Goal: Information Seeking & Learning: Find specific fact

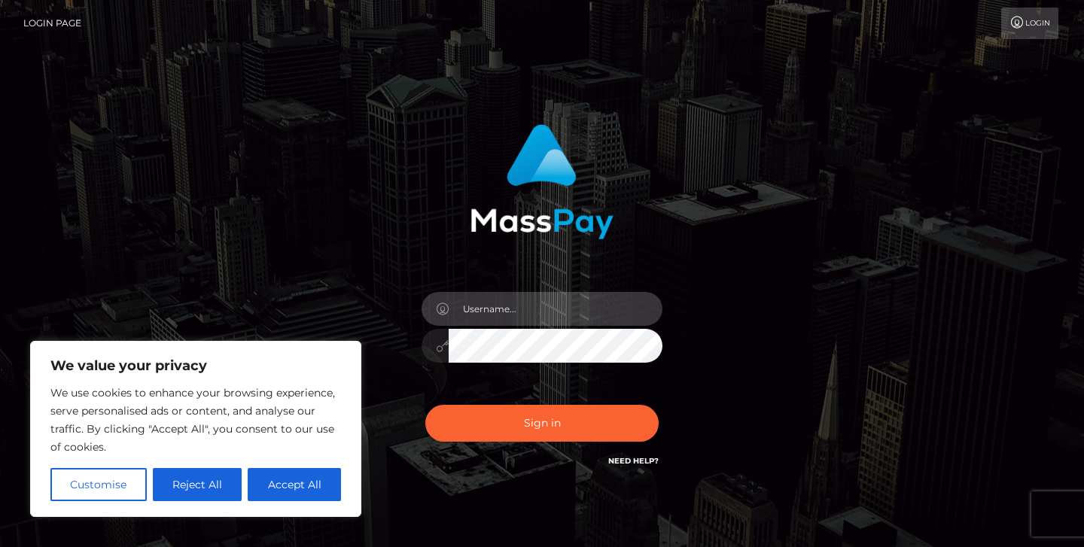
type input "jeremyfeist"
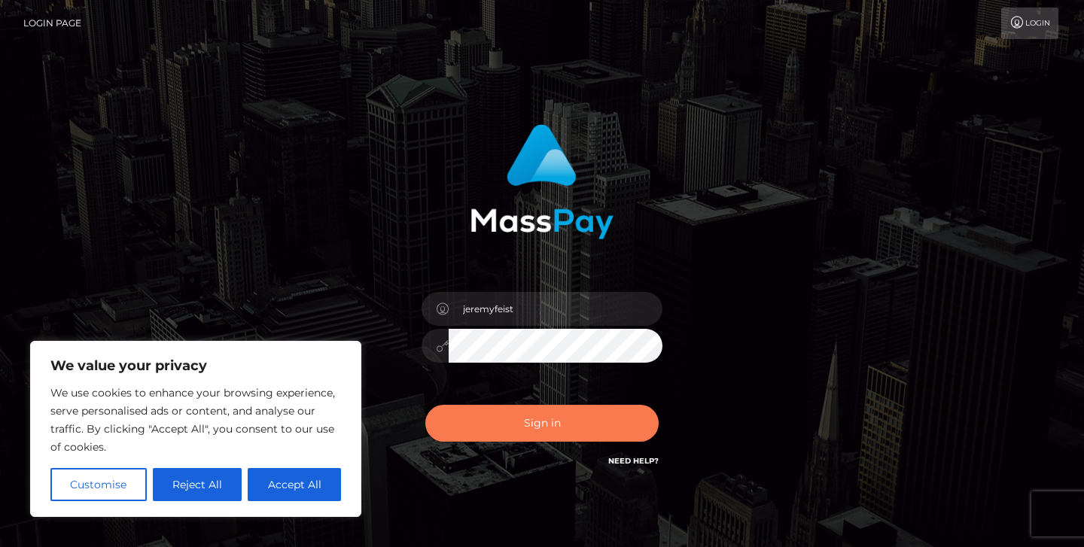
click at [525, 425] on button "Sign in" at bounding box center [541, 423] width 233 height 37
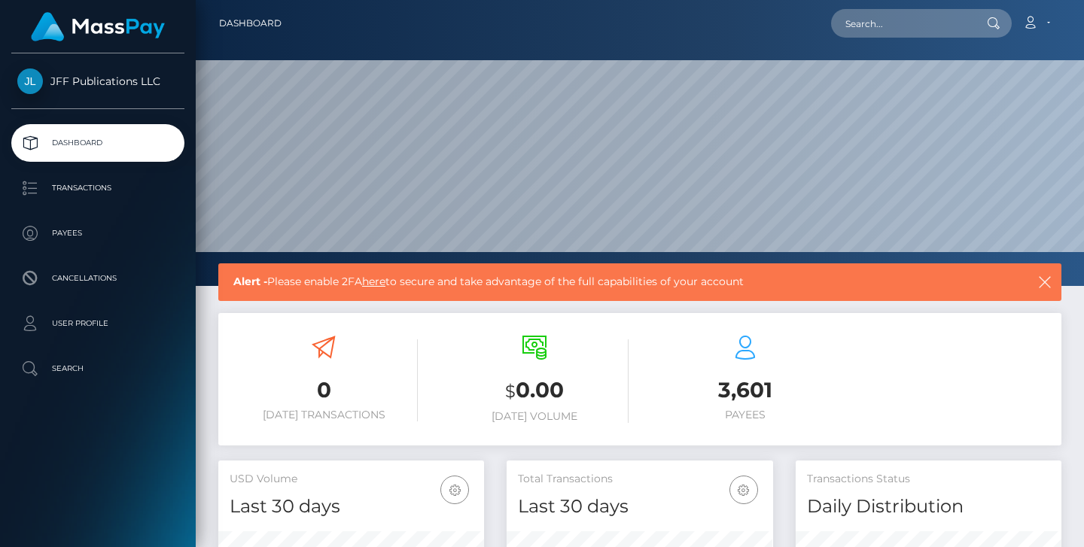
scroll to position [266, 266]
click at [81, 227] on p "Payees" at bounding box center [97, 233] width 161 height 23
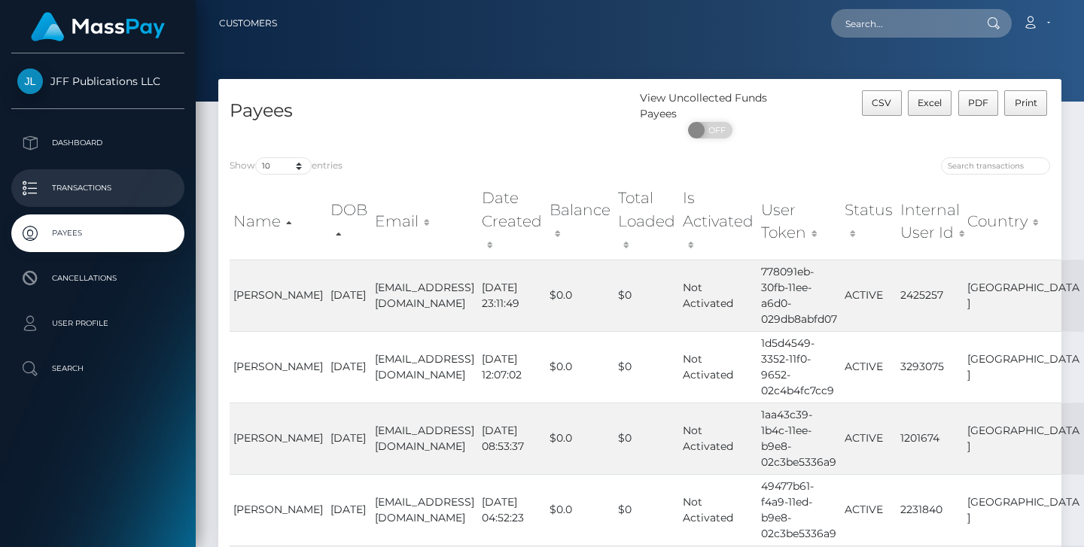
click at [135, 184] on p "Transactions" at bounding box center [97, 188] width 161 height 23
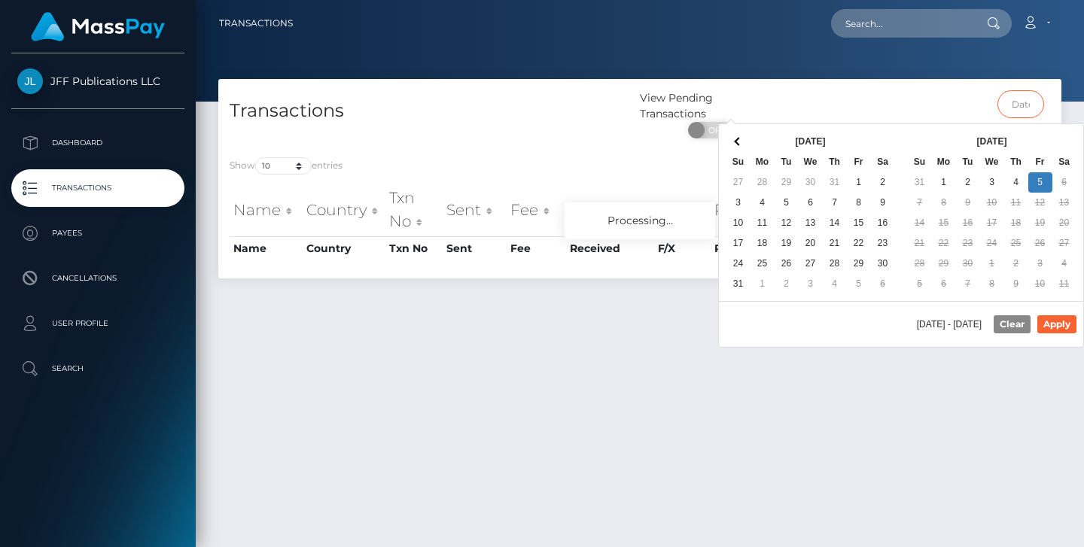
click at [997, 105] on input "text" at bounding box center [1020, 104] width 47 height 28
click at [1051, 324] on button "Apply" at bounding box center [1056, 324] width 39 height 18
type input "09/02/2025 - 09/05/2025"
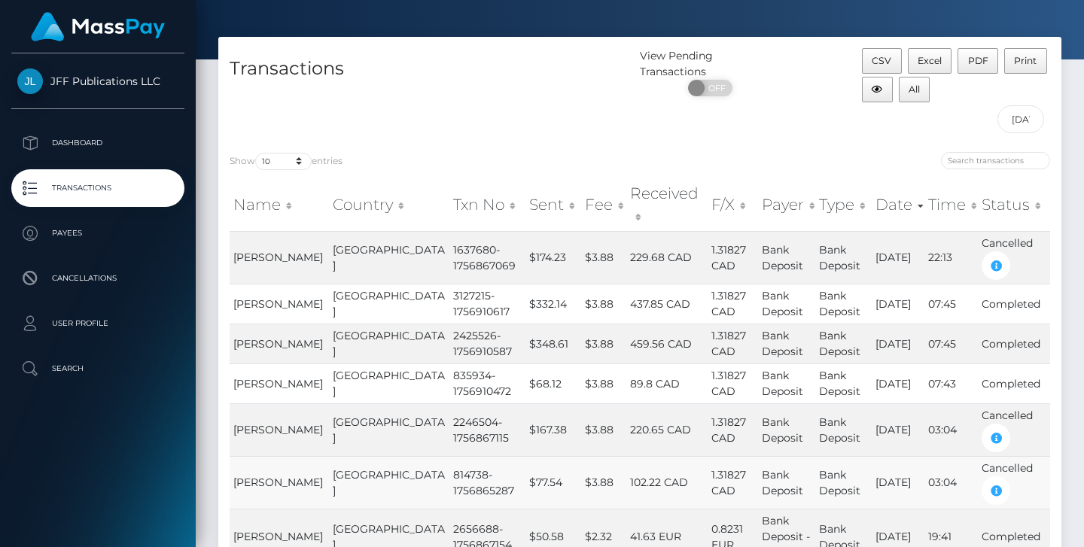
scroll to position [62, 0]
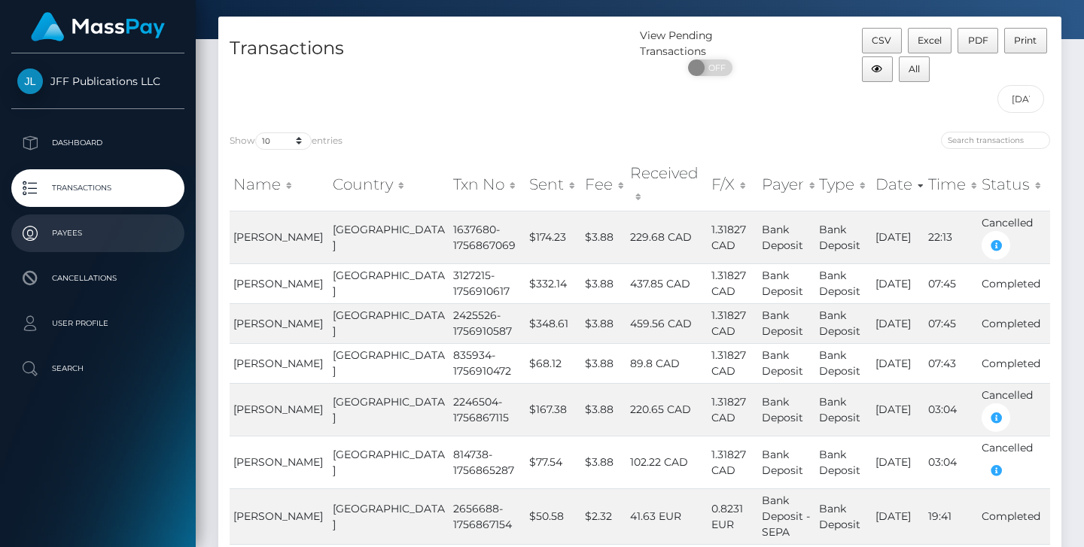
click at [72, 228] on p "Payees" at bounding box center [97, 233] width 161 height 23
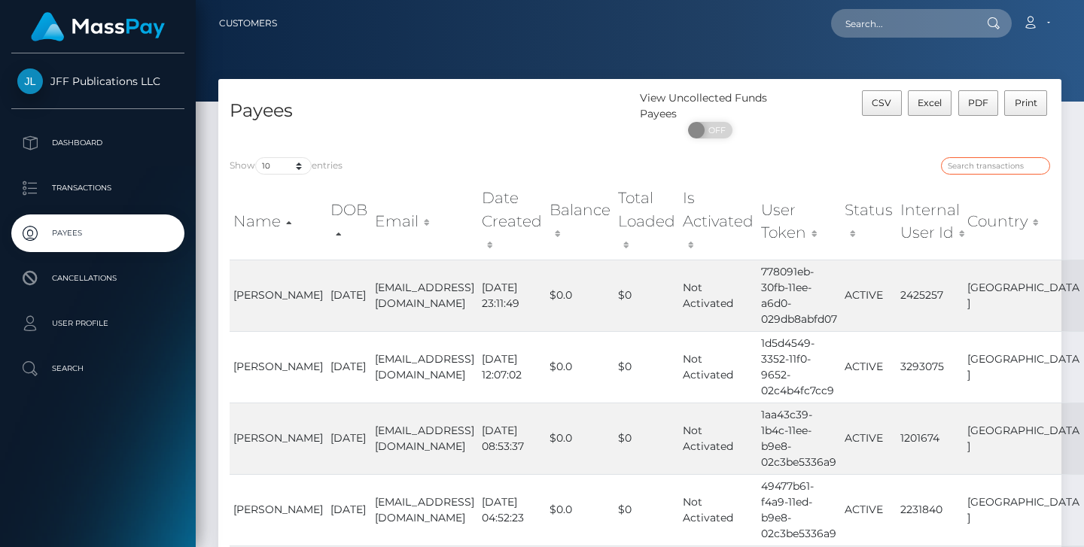
click at [1010, 163] on input "search" at bounding box center [995, 165] width 109 height 17
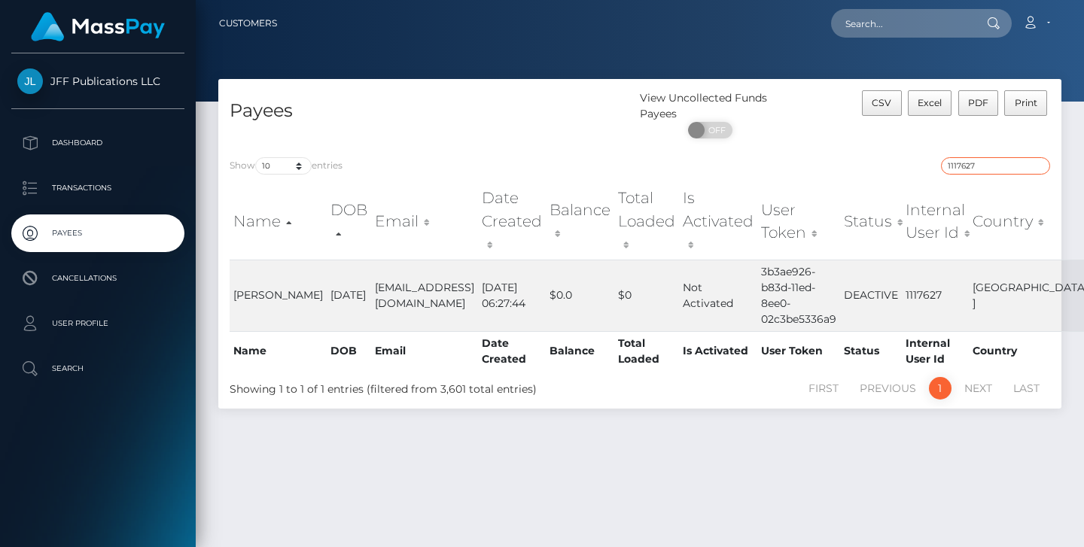
type input "1117627"
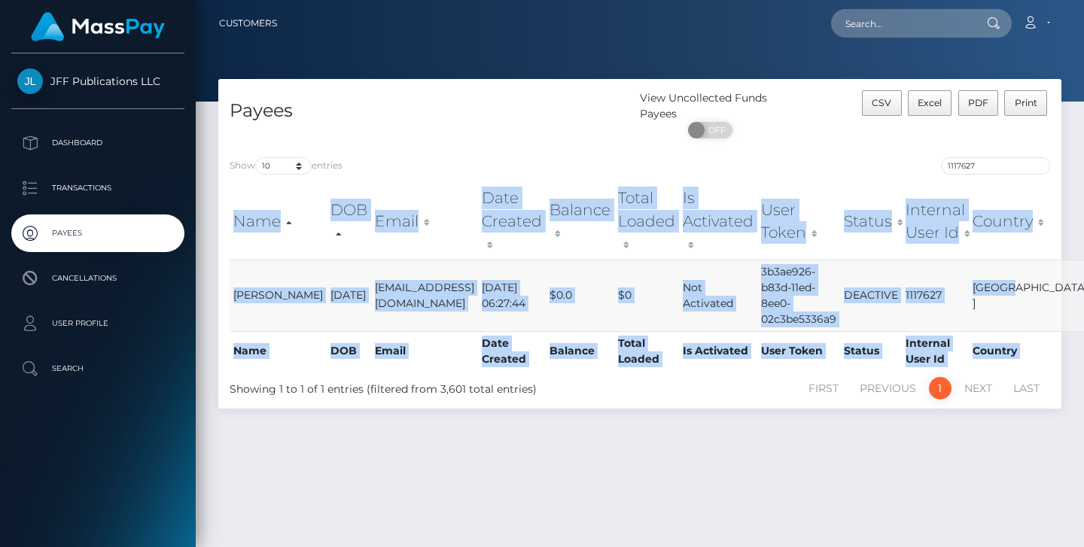
drag, startPoint x: 227, startPoint y: 272, endPoint x: 1036, endPoint y: 305, distance: 809.7
click at [1036, 305] on div "Name DOB Email Date Created Balance Total Loaded Is Activated User Token Status…" at bounding box center [639, 276] width 843 height 196
click at [1036, 305] on td "[GEOGRAPHIC_DATA]" at bounding box center [1029, 296] width 120 height 72
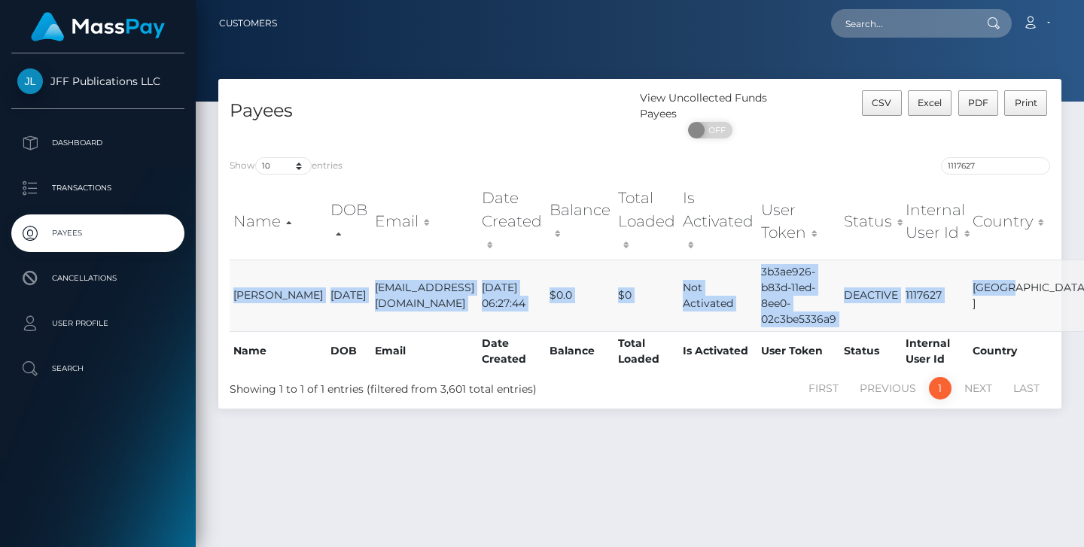
drag, startPoint x: 1036, startPoint y: 305, endPoint x: 234, endPoint y: 269, distance: 802.4
click at [234, 269] on tr "[PERSON_NAME] [DATE] [EMAIL_ADDRESS][DOMAIN_NAME] [DATE] 06:27:44 $0.0 $0 Not A…" at bounding box center [660, 296] width 860 height 72
copy tr "[PERSON_NAME] [DATE] [EMAIL_ADDRESS][DOMAIN_NAME] [DATE] 06:27:44 $0.0 $0 Not A…"
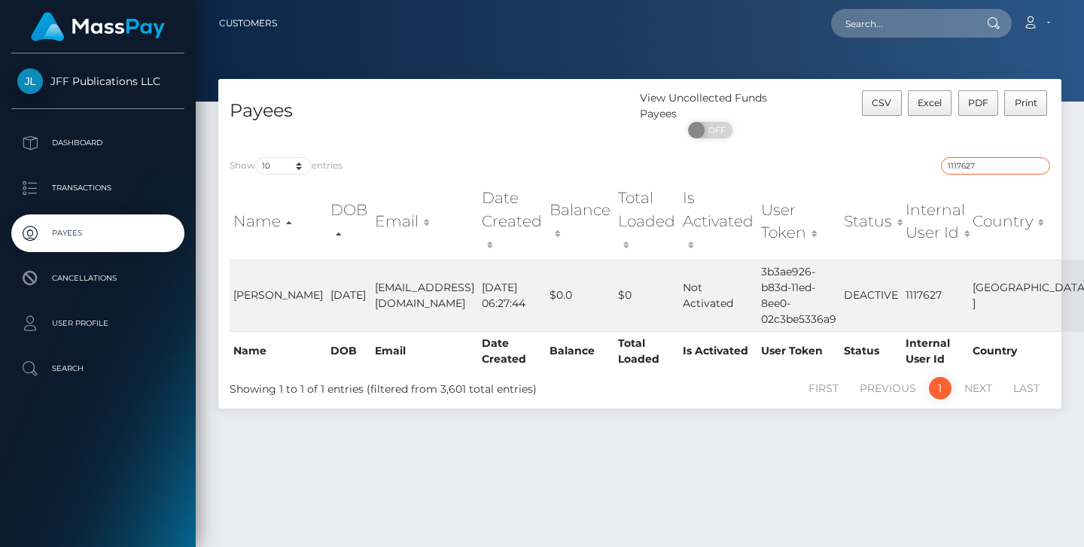
click at [1041, 169] on input "1117627" at bounding box center [995, 165] width 109 height 17
type input "28085"
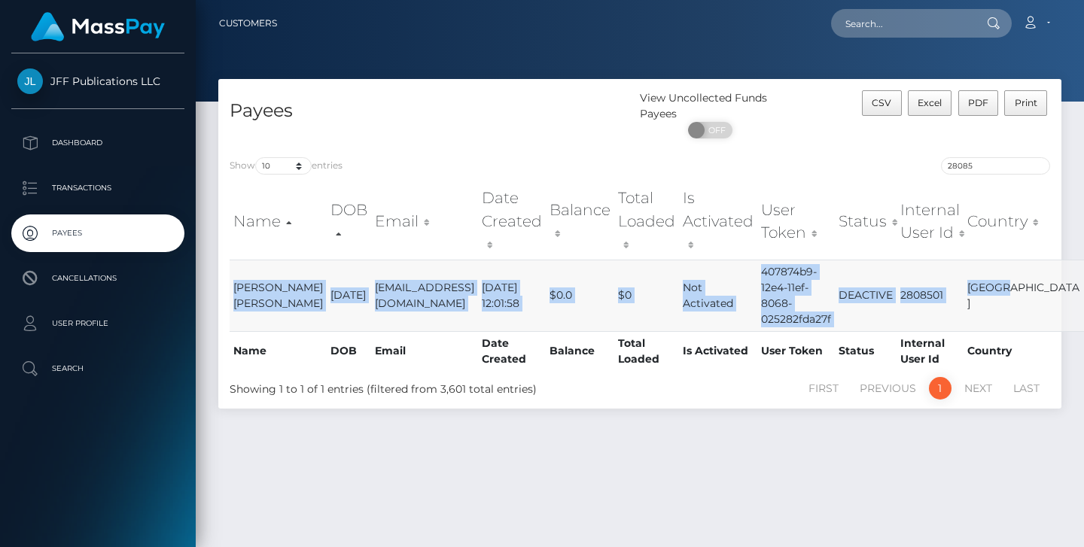
drag, startPoint x: 233, startPoint y: 285, endPoint x: 1044, endPoint y: 297, distance: 810.7
click at [1044, 297] on tr "[PERSON_NAME] [PERSON_NAME] [DATE] [EMAIL_ADDRESS][DOMAIN_NAME] [DATE] 12:01:58…" at bounding box center [657, 296] width 854 height 72
copy tr "[PERSON_NAME] [PERSON_NAME] [DATE] [EMAIL_ADDRESS][DOMAIN_NAME] [DATE] 12:01:58…"
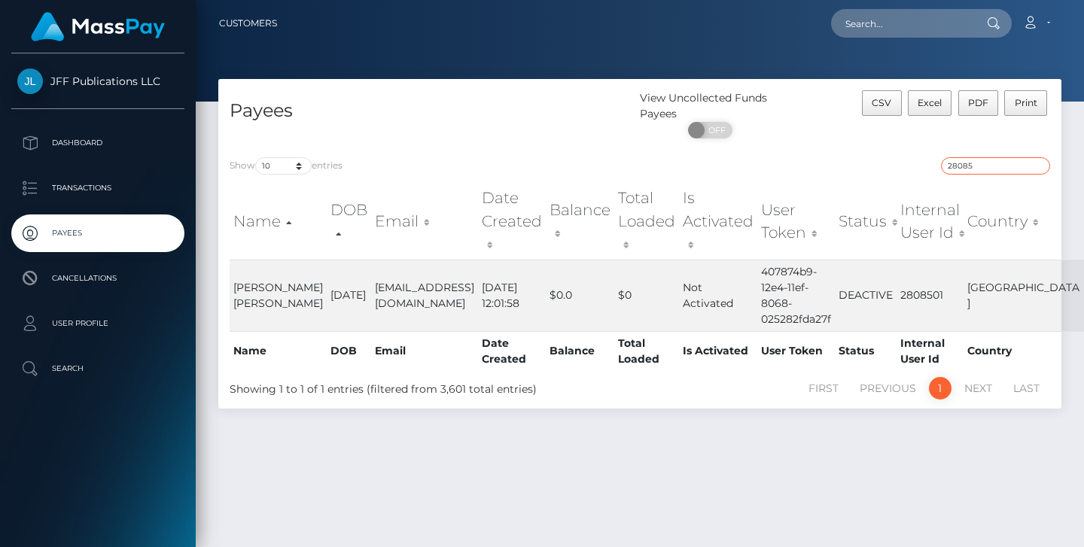
click at [1045, 168] on input "28085" at bounding box center [995, 165] width 109 height 17
click at [1042, 168] on input "28085" at bounding box center [995, 165] width 109 height 17
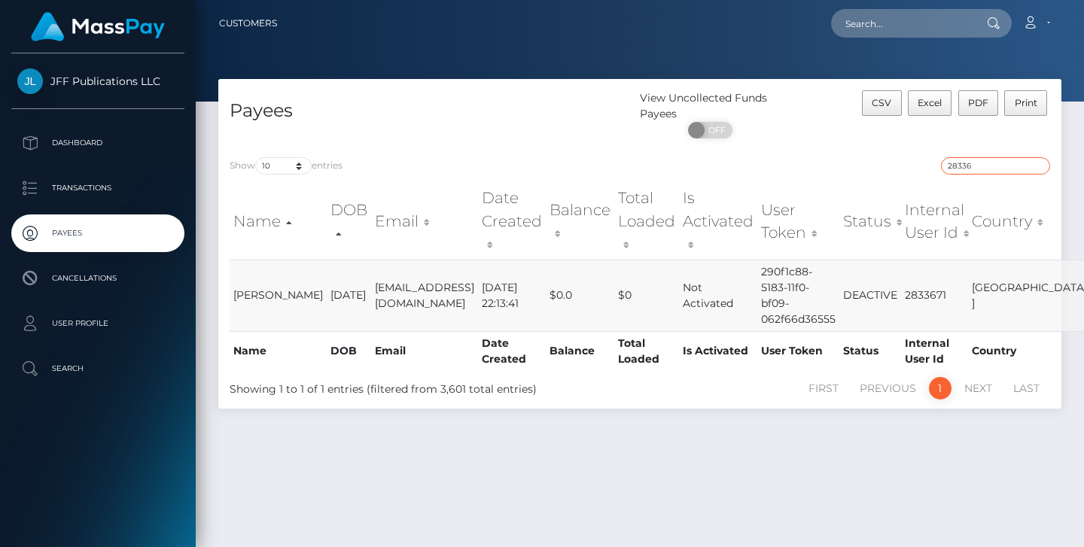
type input "28336"
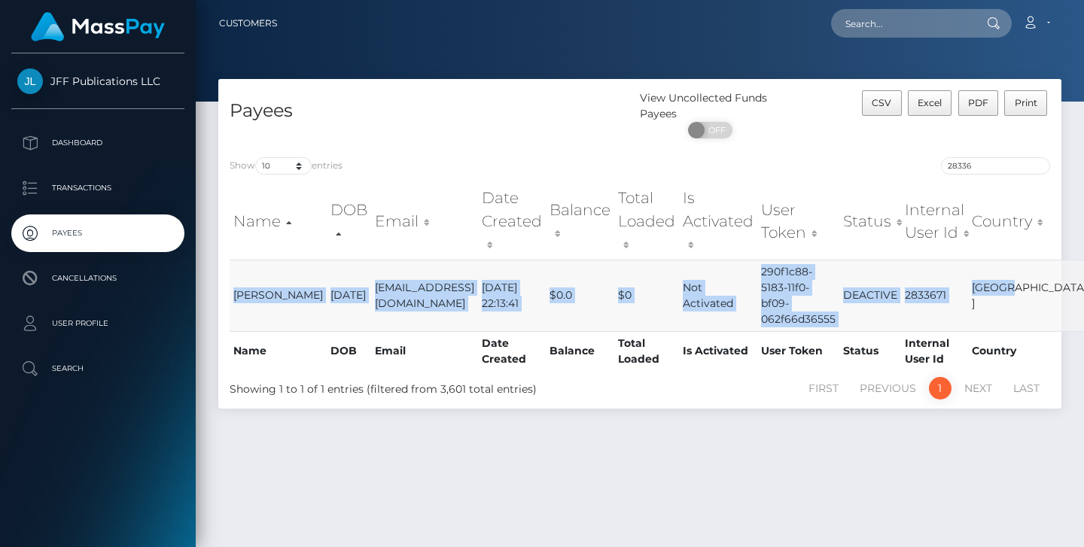
drag, startPoint x: 230, startPoint y: 276, endPoint x: 1033, endPoint y: 310, distance: 804.5
click at [1033, 310] on tr "[PERSON_NAME] And [DATE] [EMAIL_ADDRESS][DOMAIN_NAME] [DATE] 22:13:41 $0.0 $0 N…" at bounding box center [659, 296] width 859 height 72
copy tr "[PERSON_NAME] And [DATE] [EMAIL_ADDRESS][DOMAIN_NAME] [DATE] 22:13:41 $0.0 $0 N…"
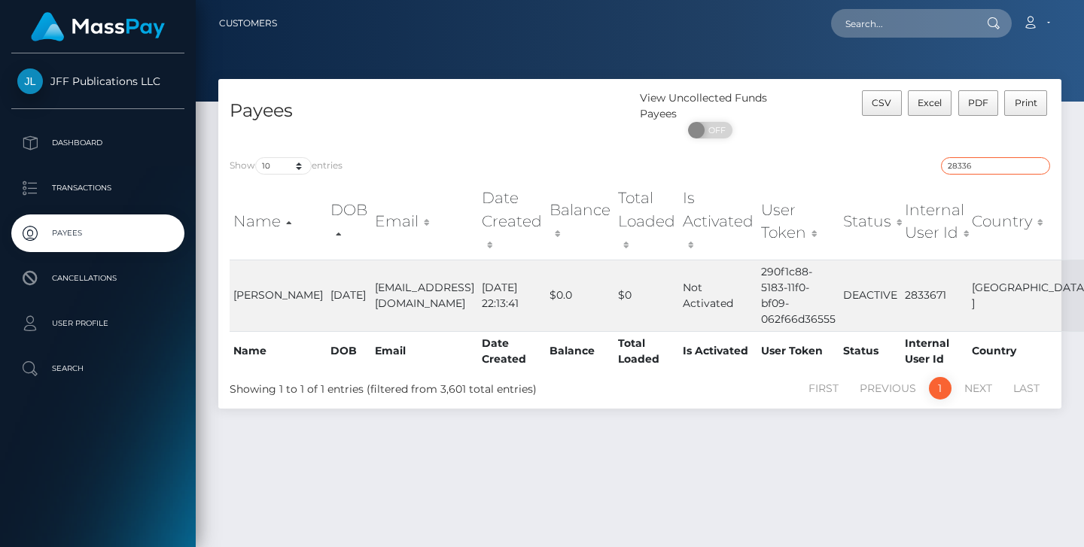
click at [1036, 167] on input "28336" at bounding box center [995, 165] width 109 height 17
type input "10613"
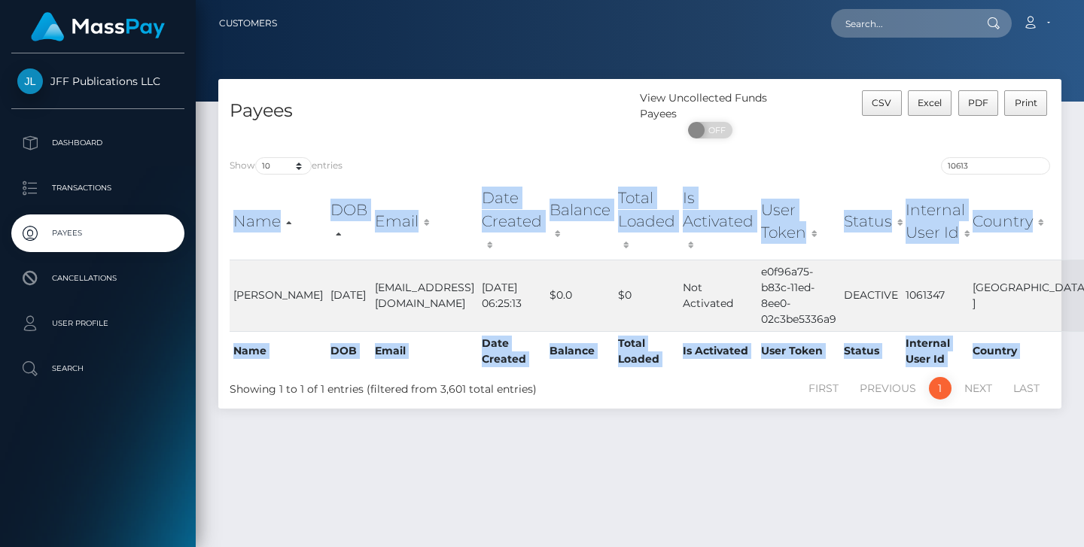
drag, startPoint x: 232, startPoint y: 278, endPoint x: 1059, endPoint y: 306, distance: 827.7
click at [1059, 306] on div "Name DOB Email Date Created Balance Total Loaded Is Activated User Token Status…" at bounding box center [639, 276] width 843 height 196
copy table "Name DOB Email Date Created Balance Total Loaded Is Activated User Token Status…"
click at [399, 272] on td "[EMAIL_ADDRESS][DOMAIN_NAME]" at bounding box center [424, 296] width 107 height 72
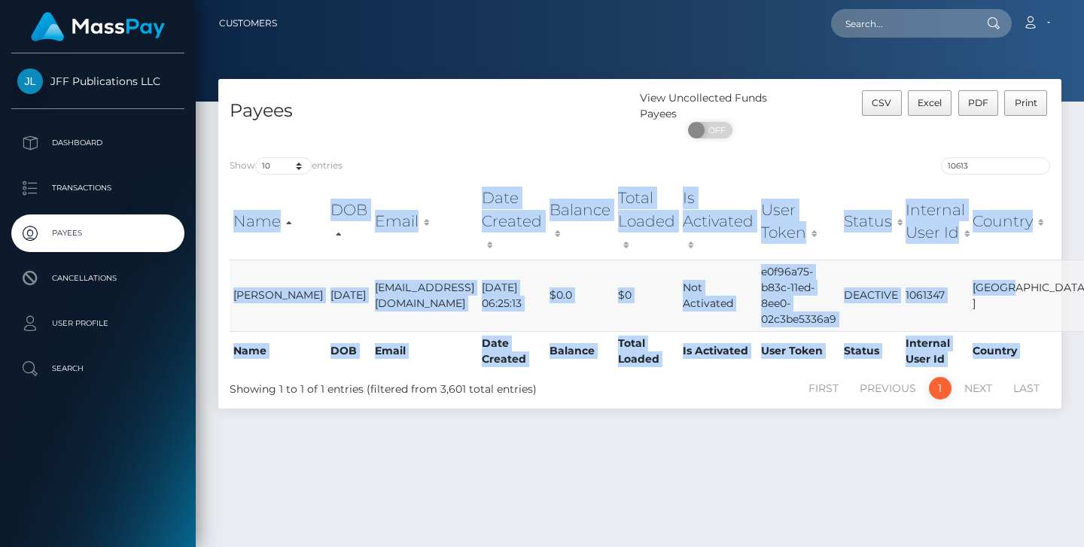
drag, startPoint x: 225, startPoint y: 263, endPoint x: 1025, endPoint y: 309, distance: 801.3
click at [1025, 309] on div "Name DOB Email Date Created Balance Total Loaded Is Activated User Token Status…" at bounding box center [639, 276] width 843 height 196
copy table "Name DOB Email Date Created Balance Total Loaded Is Activated User Token Status…"
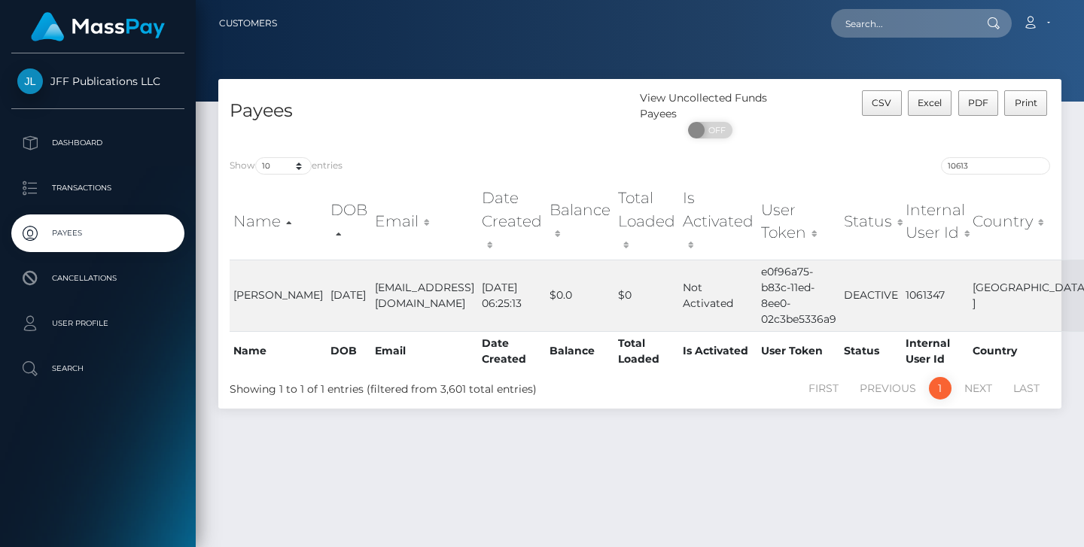
click at [546, 201] on th "Balance" at bounding box center [580, 221] width 68 height 76
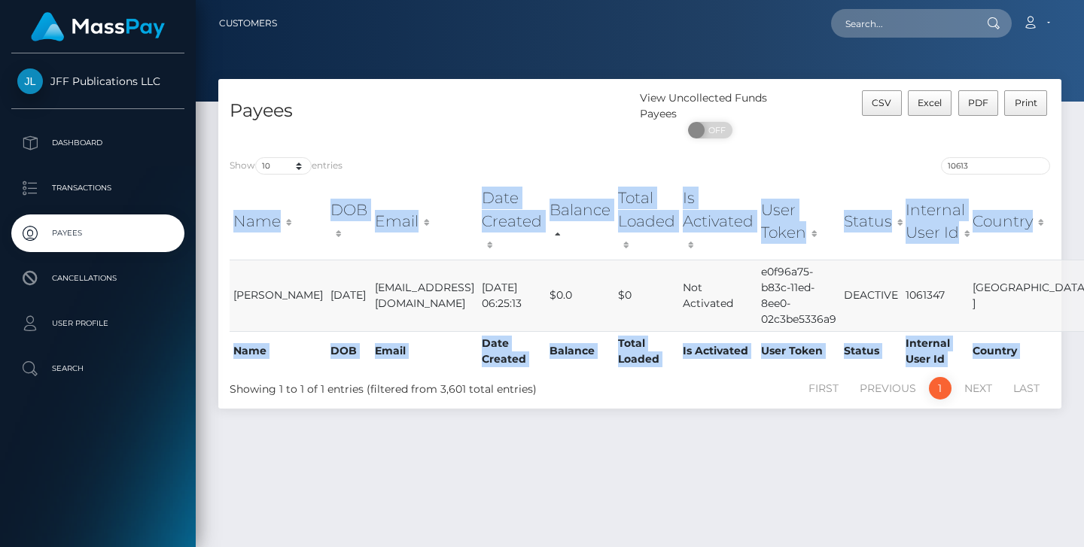
drag, startPoint x: 1053, startPoint y: 327, endPoint x: 234, endPoint y: 273, distance: 820.6
click at [234, 273] on div "Name DOB Email Date Created Balance Total Loaded Is Activated User Token Status…" at bounding box center [639, 276] width 843 height 196
copy table "Name DOB Email Date Created Balance Total Loaded Is Activated User Token Status…"
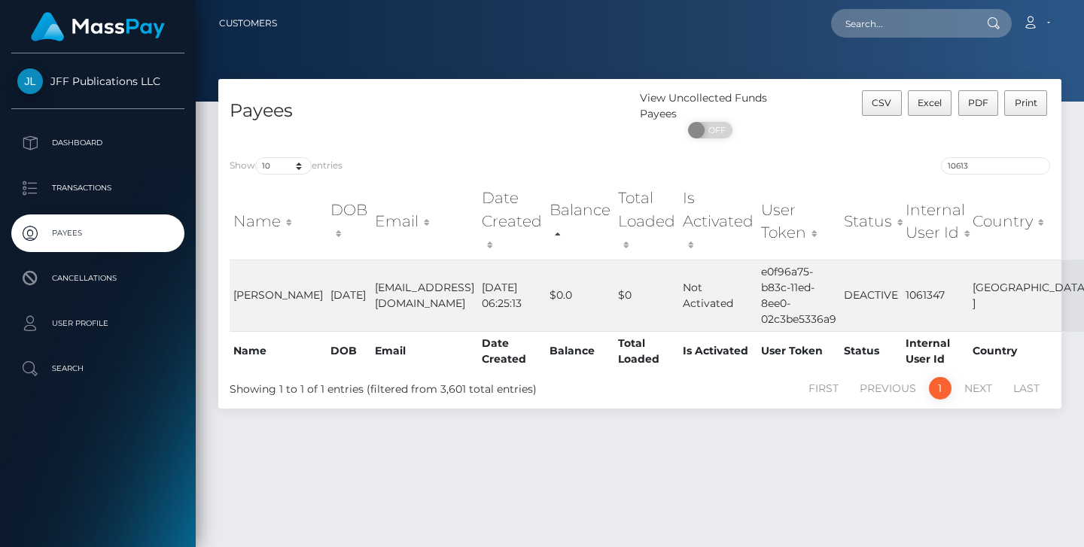
click at [327, 230] on th "DOB" at bounding box center [349, 221] width 44 height 76
drag, startPoint x: 231, startPoint y: 272, endPoint x: 491, endPoint y: 306, distance: 261.9
click at [491, 306] on tr "[PERSON_NAME] [DATE] [EMAIL_ADDRESS][DOMAIN_NAME] [DATE] 06:25:13 $0.0 $0 Not A…" at bounding box center [660, 296] width 860 height 72
drag, startPoint x: 1050, startPoint y: 249, endPoint x: 806, endPoint y: 290, distance: 247.2
click at [806, 290] on table "Name DOB Email Date Created Balance Total Loaded Is Activated User Token Status…" at bounding box center [660, 276] width 860 height 187
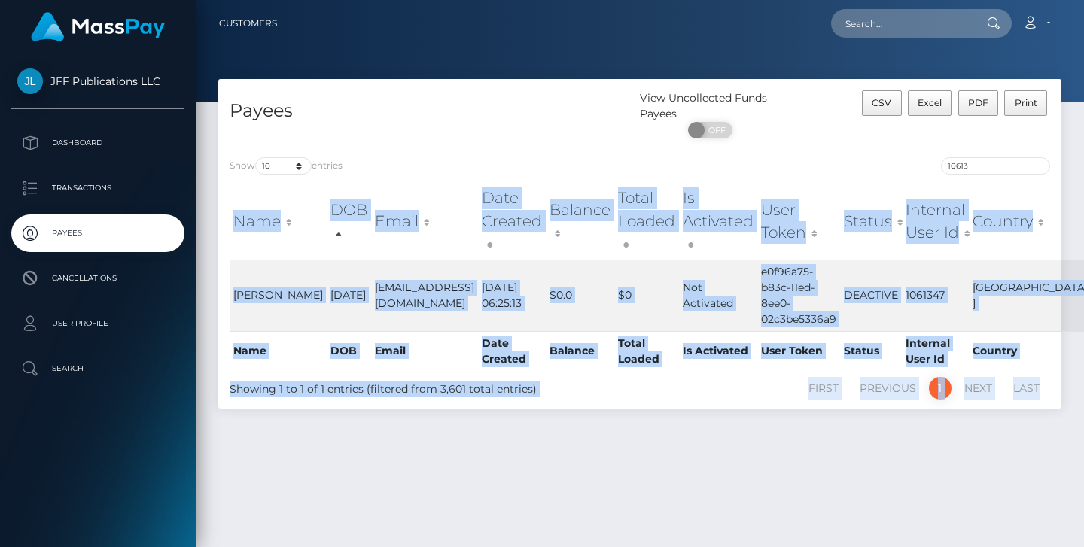
drag, startPoint x: 1051, startPoint y: 212, endPoint x: 1062, endPoint y: 361, distance: 149.5
click at [1062, 361] on div "Payees View Uncollected Funds Payees ON OFF CSV Excel PDF Print Show 10 25 50 1…" at bounding box center [640, 251] width 866 height 345
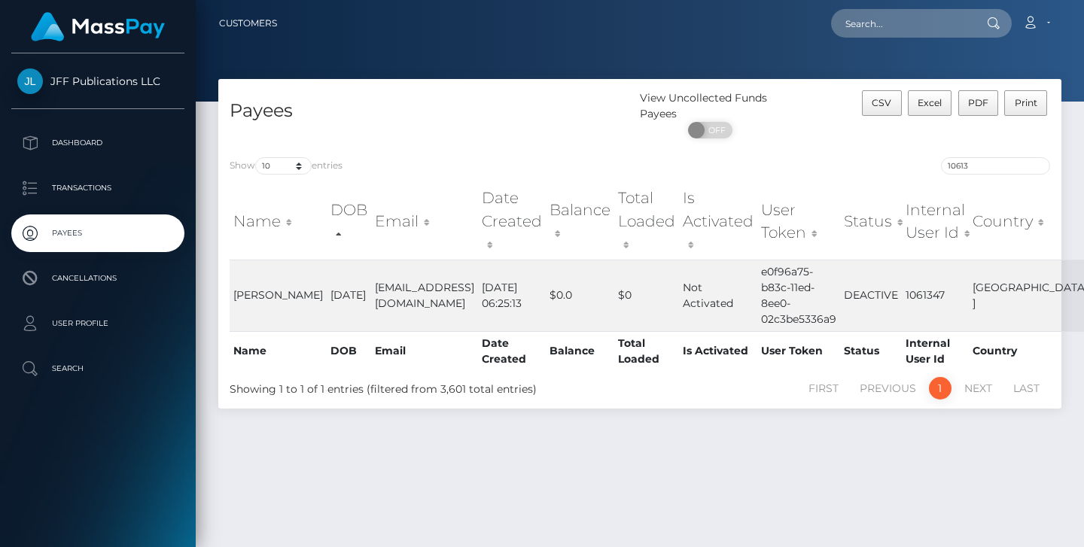
drag, startPoint x: 1053, startPoint y: 333, endPoint x: 229, endPoint y: 277, distance: 826.1
click at [229, 277] on div "Name DOB Email Date Created Balance Total Loaded Is Activated User Token Status…" at bounding box center [639, 276] width 843 height 196
click at [1043, 169] on input "10613" at bounding box center [995, 165] width 109 height 17
click at [1041, 169] on input "10613" at bounding box center [995, 165] width 109 height 17
type input "10747"
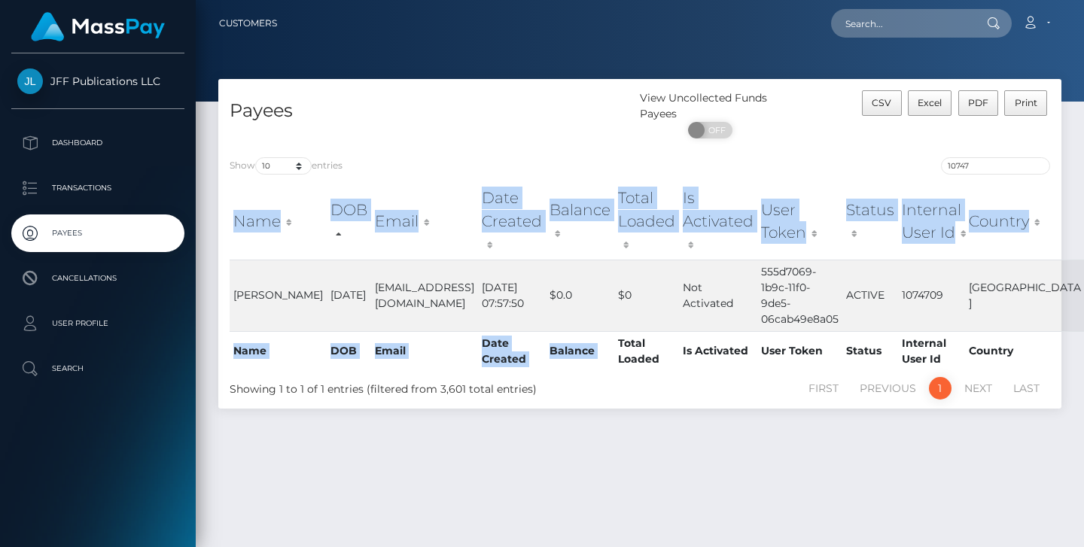
drag, startPoint x: 227, startPoint y: 282, endPoint x: 607, endPoint y: 320, distance: 381.9
click at [607, 320] on div "Name DOB Email Date Created Balance Total Loaded Is Activated User Token Status…" at bounding box center [639, 276] width 843 height 196
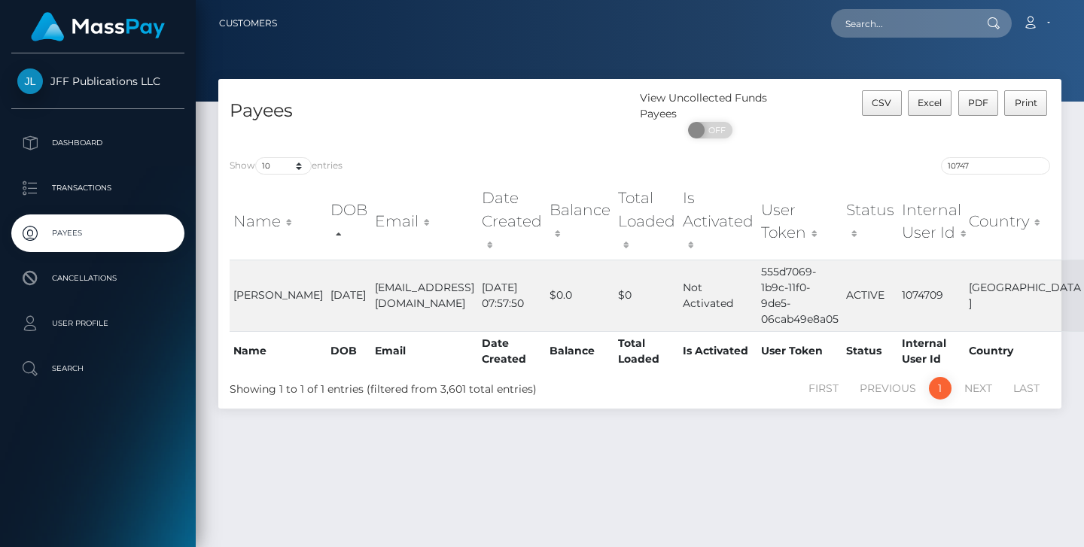
click at [614, 331] on th "Total Loaded" at bounding box center [646, 351] width 65 height 40
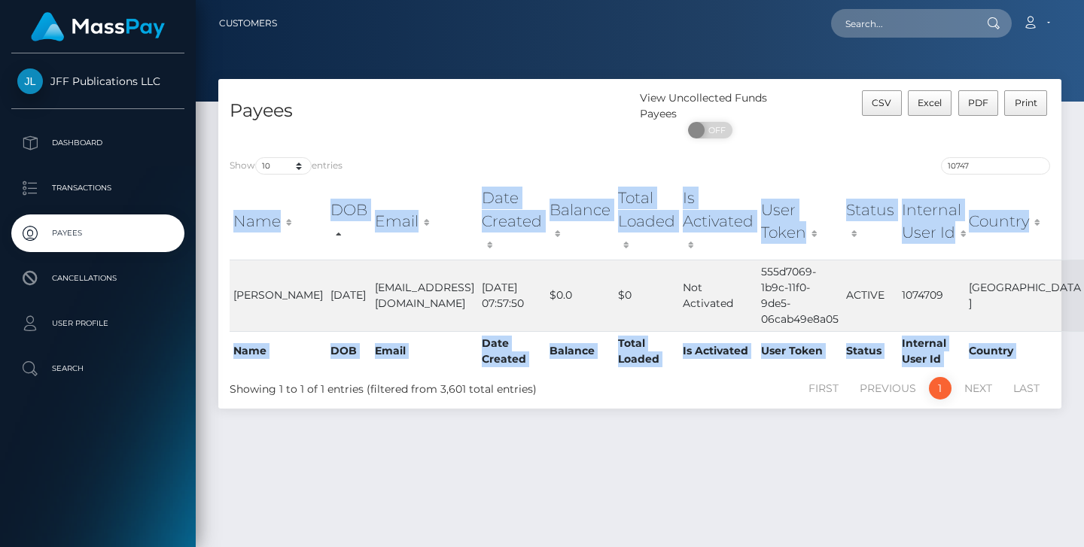
click at [229, 279] on div "Name DOB Email Date Created Balance Total Loaded Is Activated User Token Status…" at bounding box center [639, 276] width 843 height 196
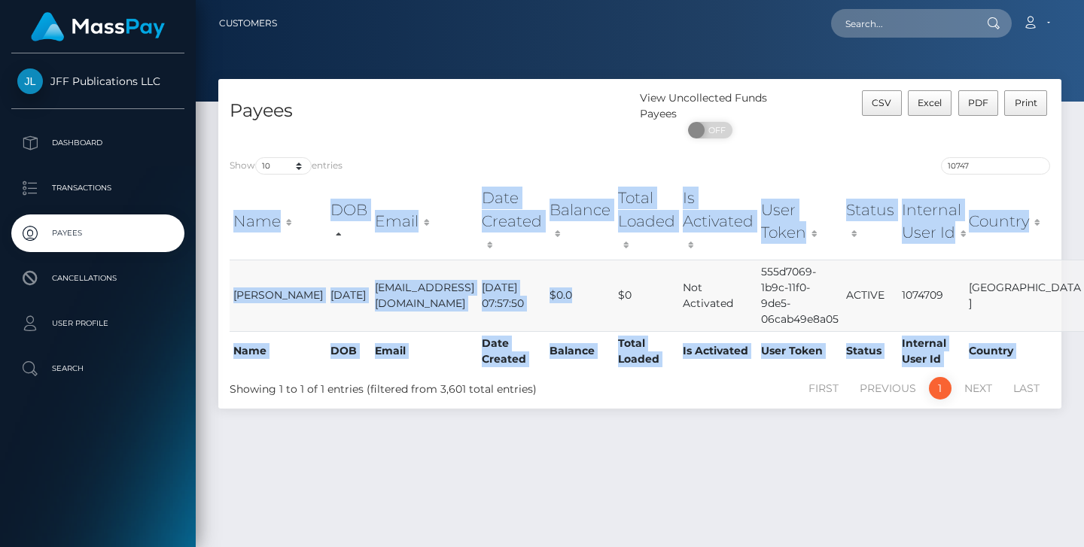
drag, startPoint x: 227, startPoint y: 278, endPoint x: 544, endPoint y: 311, distance: 318.6
click at [544, 311] on div "Name DOB Email Date Created Balance Total Loaded Is Activated User Token Status…" at bounding box center [639, 276] width 843 height 196
click at [546, 311] on td "$0.0" at bounding box center [580, 296] width 68 height 72
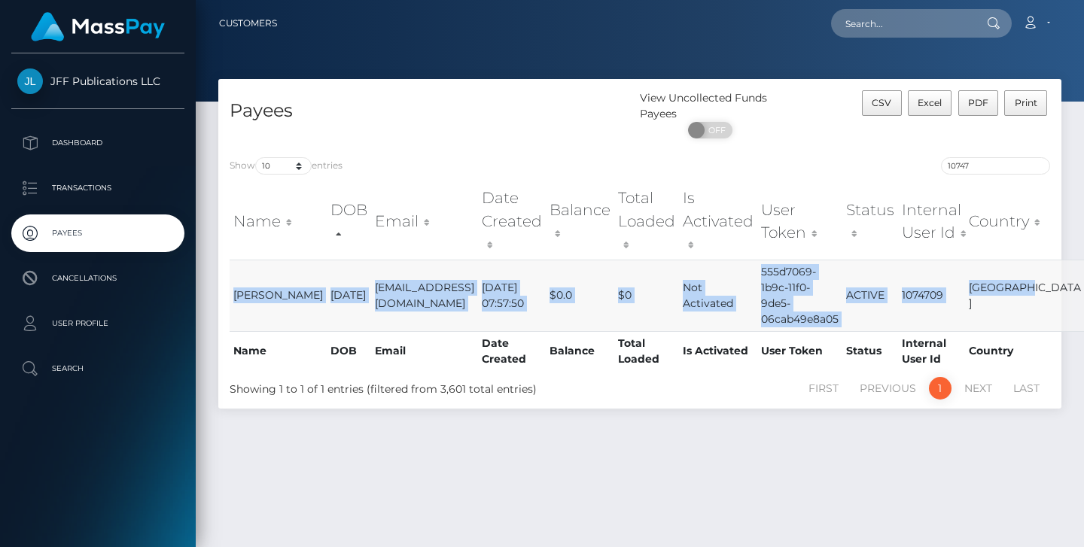
drag, startPoint x: 1050, startPoint y: 307, endPoint x: 231, endPoint y: 278, distance: 819.4
click at [231, 278] on tr "[PERSON_NAME] [DATE] [EMAIL_ADDRESS][DOMAIN_NAME] [DATE] 07:57:50 $0.0 $0 Not A…" at bounding box center [658, 296] width 856 height 72
copy tr "[PERSON_NAME] [DATE] [EMAIL_ADDRESS][DOMAIN_NAME] [DATE] 07:57:50 $0.0 $0 Not A…"
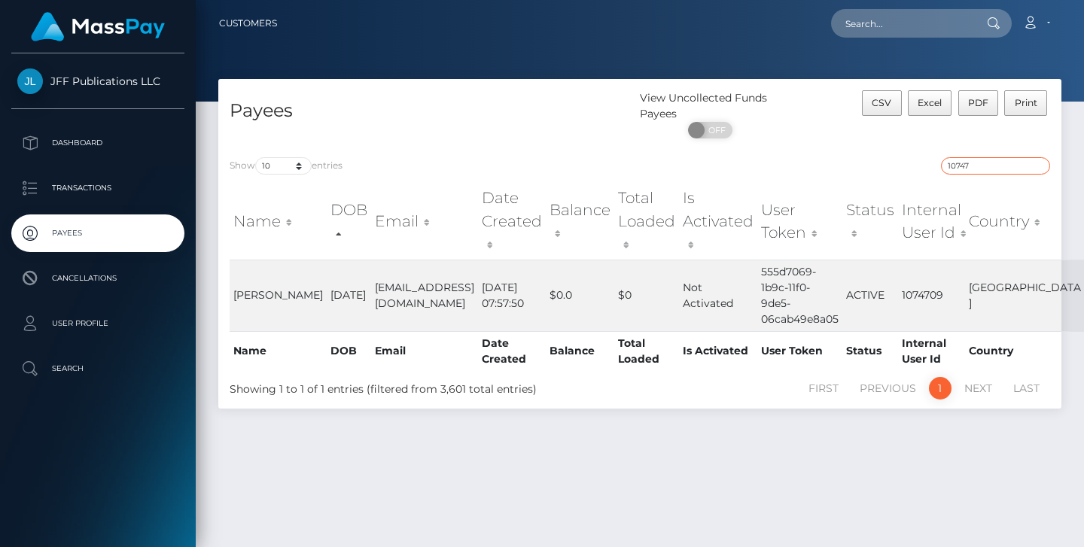
click at [1036, 169] on input "10747" at bounding box center [995, 165] width 109 height 17
type input "54712"
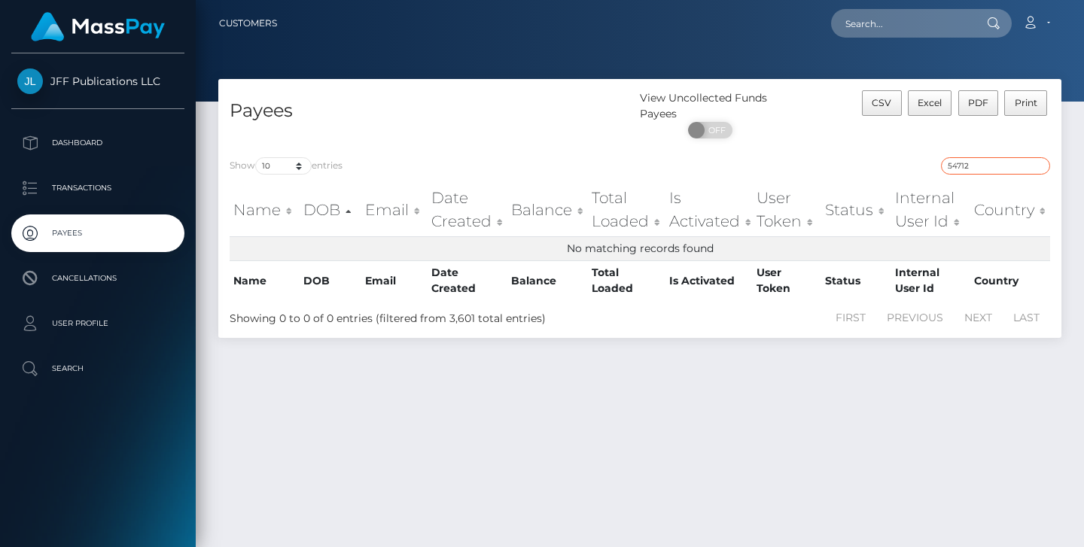
click at [1040, 169] on input "54712" at bounding box center [995, 165] width 109 height 17
paste input "54712"
type input "54712"
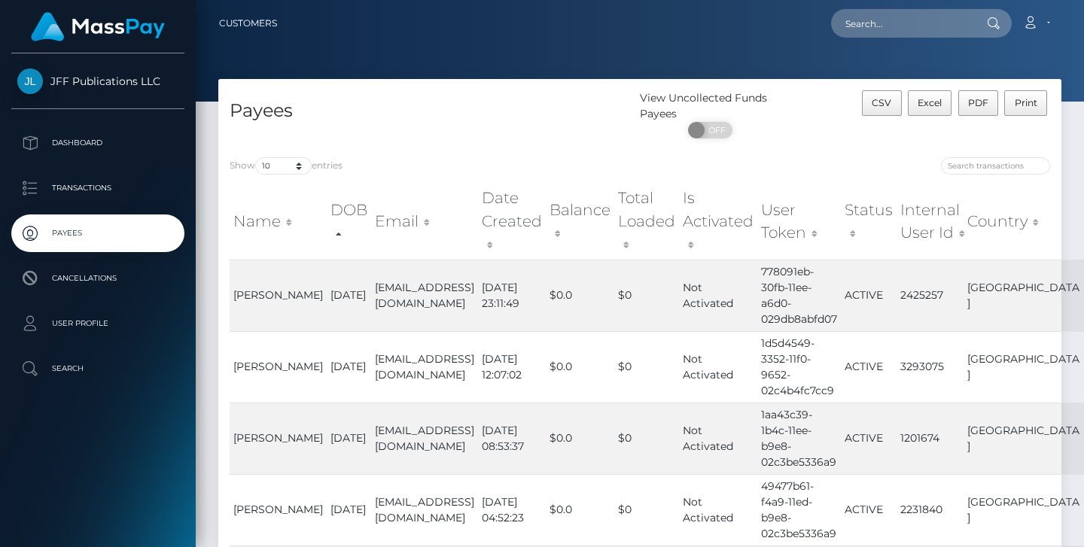
click at [242, 229] on th "Name" at bounding box center [278, 221] width 97 height 76
click at [279, 233] on th "Name" at bounding box center [278, 221] width 97 height 76
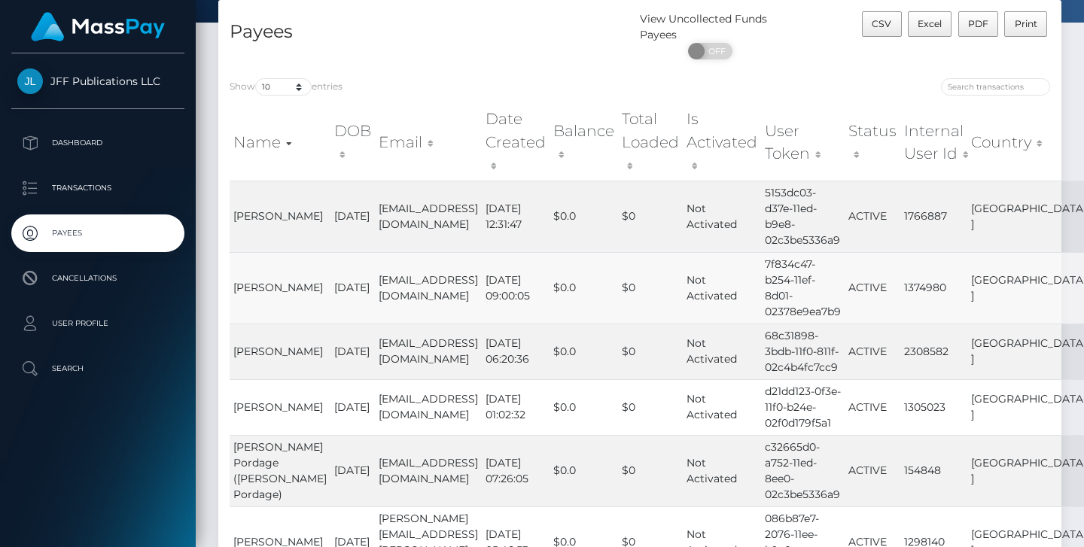
scroll to position [47, 0]
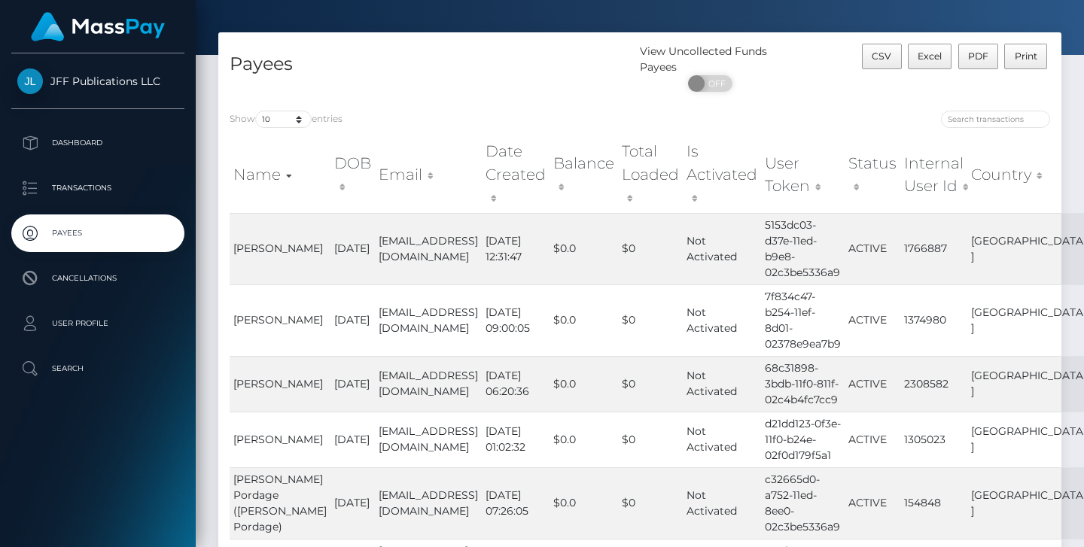
click at [930, 170] on th "Internal User Id" at bounding box center [933, 174] width 67 height 76
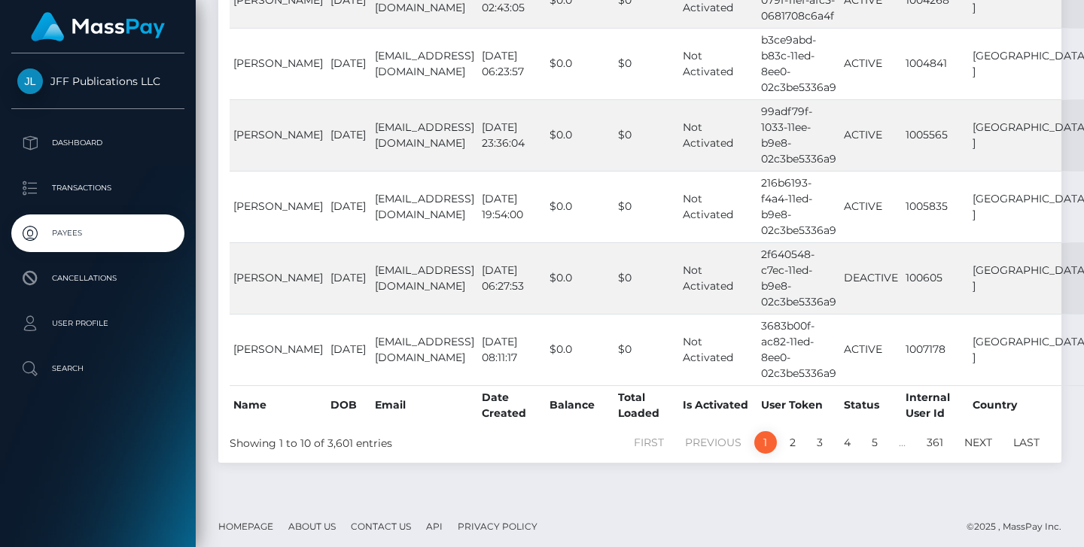
scroll to position [557, 0]
click at [790, 449] on link "2" at bounding box center [792, 443] width 23 height 23
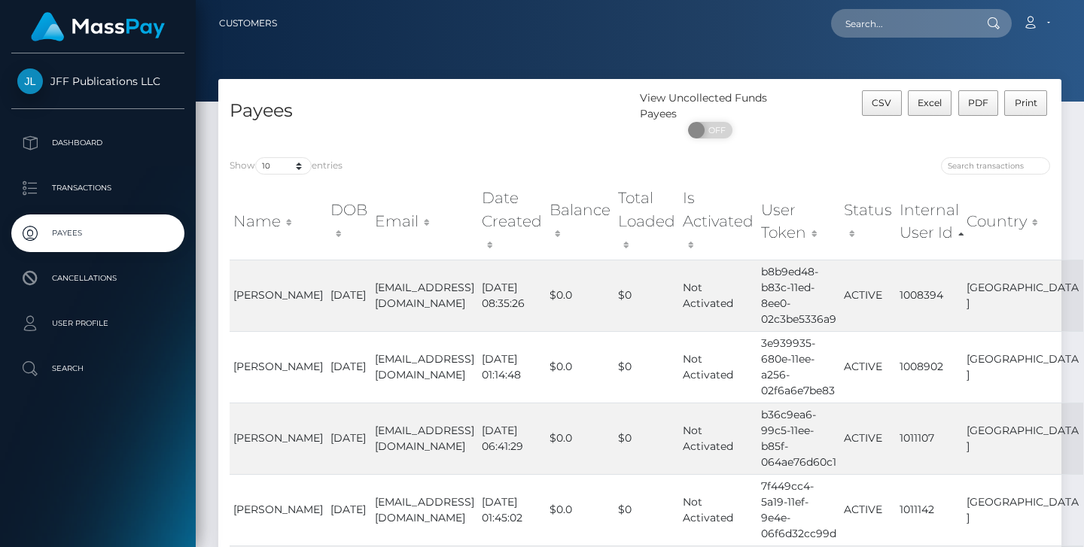
scroll to position [0, 0]
select select "250"
click at [456, 141] on div "Payees" at bounding box center [428, 118] width 421 height 56
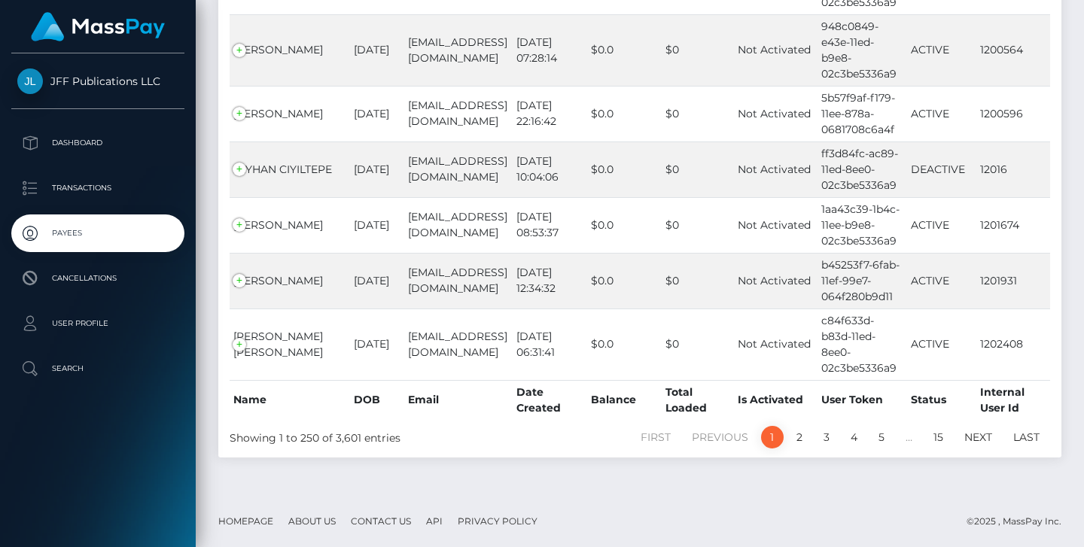
scroll to position [14919, 0]
click at [820, 436] on link "3" at bounding box center [826, 437] width 23 height 23
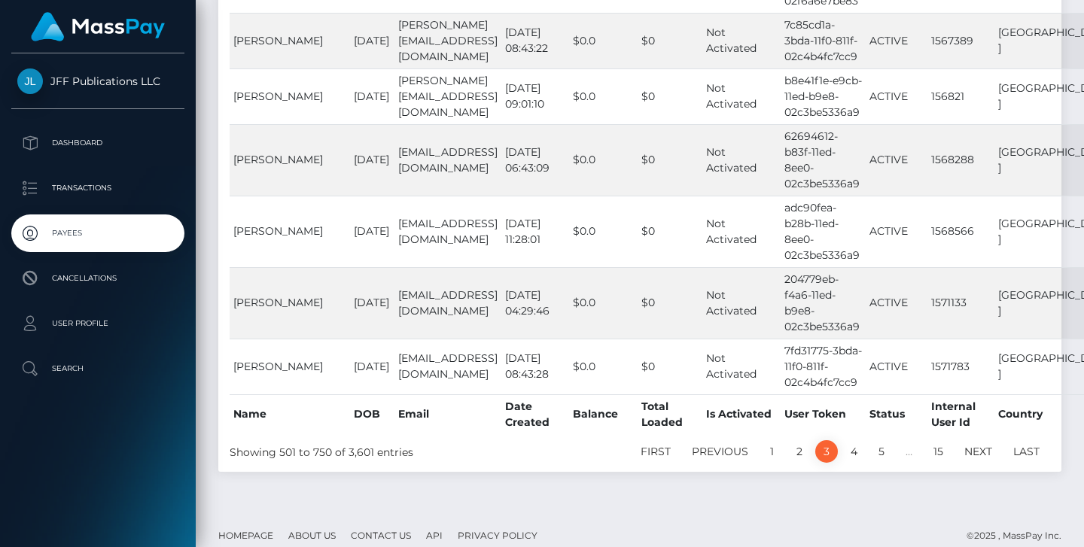
scroll to position [16649, 0]
click at [878, 442] on link "5" at bounding box center [881, 453] width 23 height 23
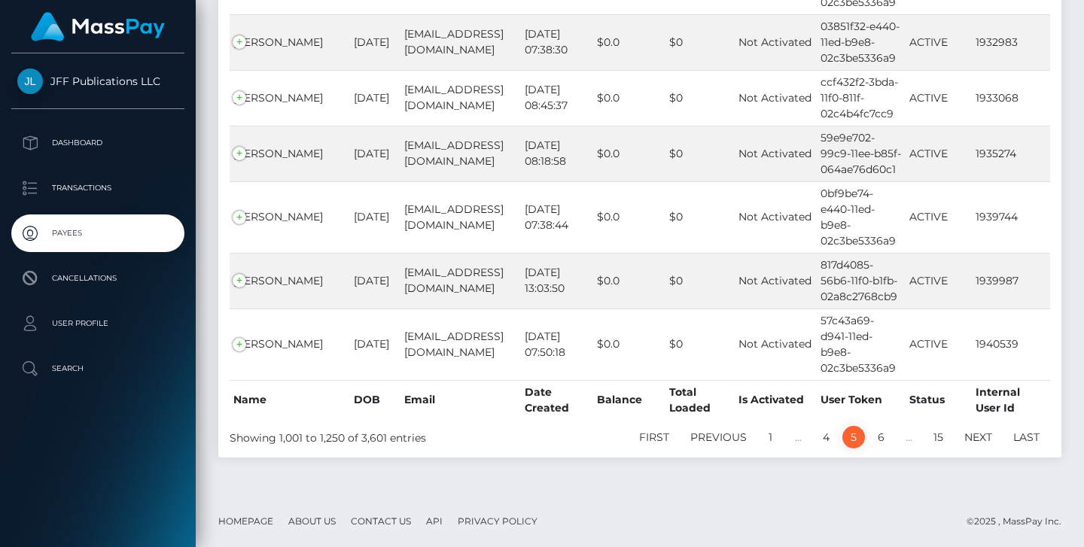
scroll to position [14942, 0]
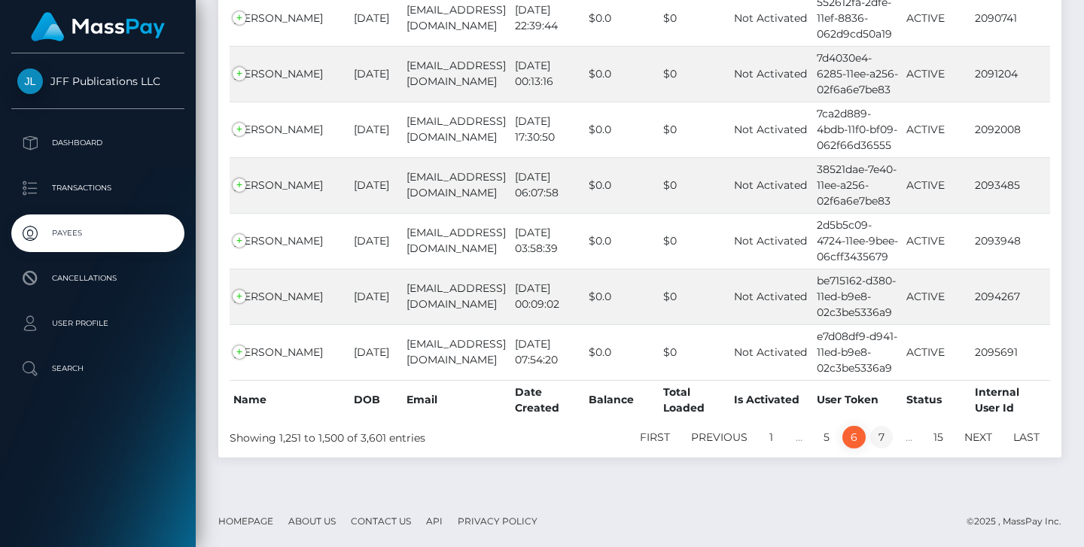
scroll to position [14919, 0]
click at [889, 440] on link "7" at bounding box center [881, 437] width 23 height 23
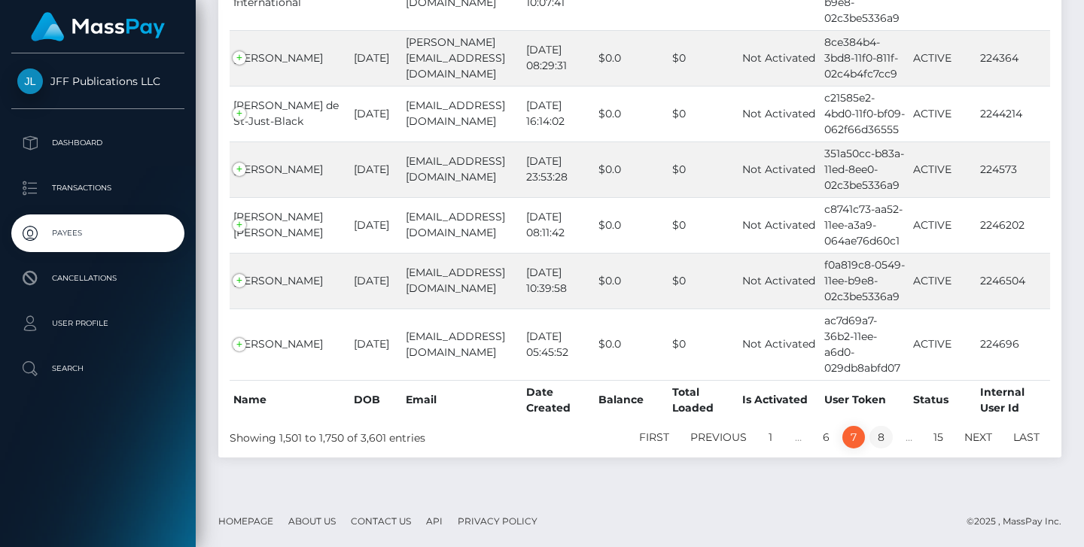
scroll to position [14271, 0]
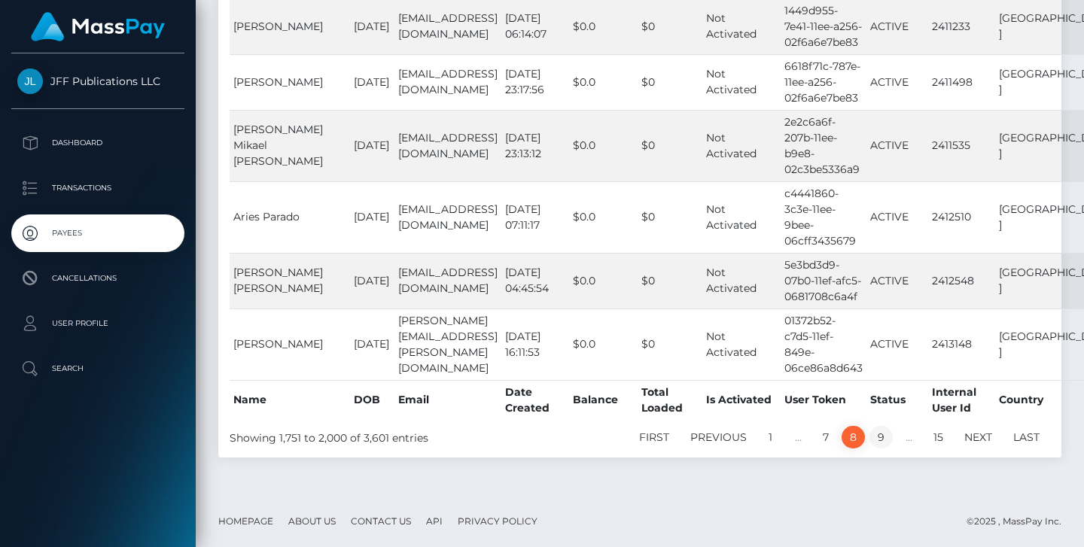
scroll to position [16396, 0]
click at [887, 439] on link "9" at bounding box center [880, 437] width 23 height 23
click at [881, 437] on link "9" at bounding box center [880, 437] width 23 height 23
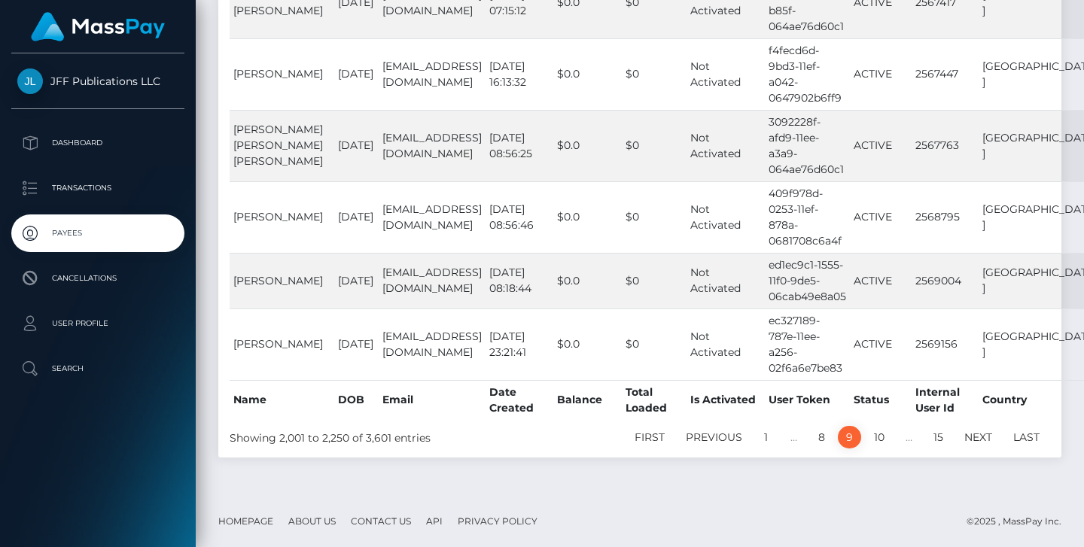
scroll to position [16380, 0]
click at [887, 440] on link "10" at bounding box center [879, 437] width 27 height 23
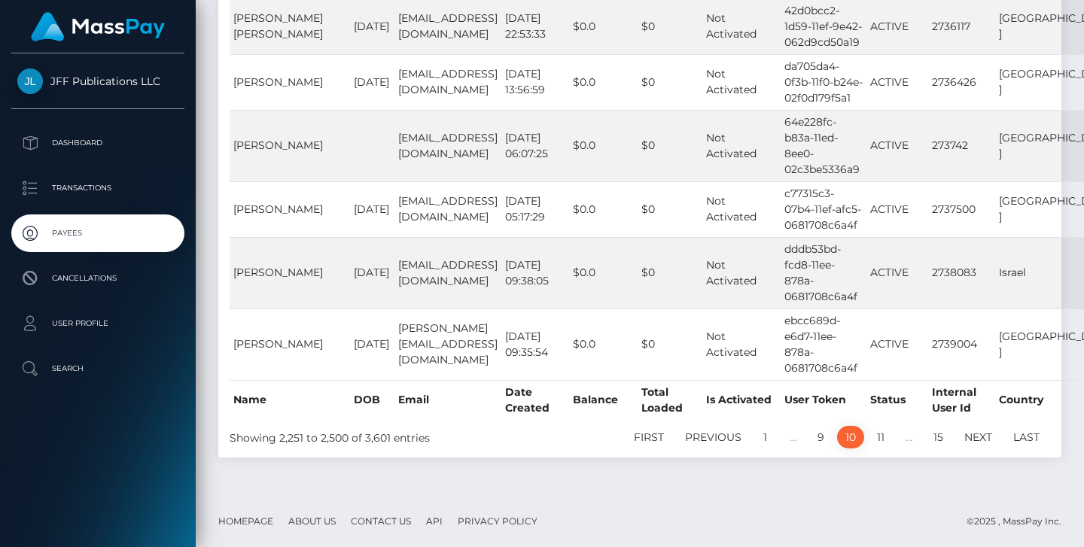
scroll to position [16317, 0]
click at [884, 439] on link "11" at bounding box center [881, 437] width 24 height 23
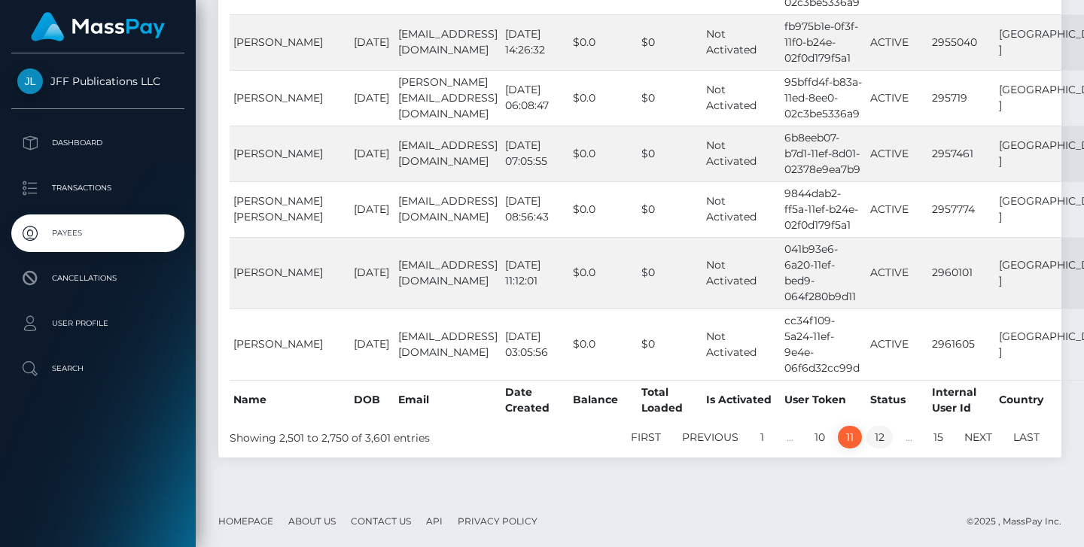
scroll to position [15953, 0]
click at [882, 440] on link "12" at bounding box center [879, 437] width 26 height 23
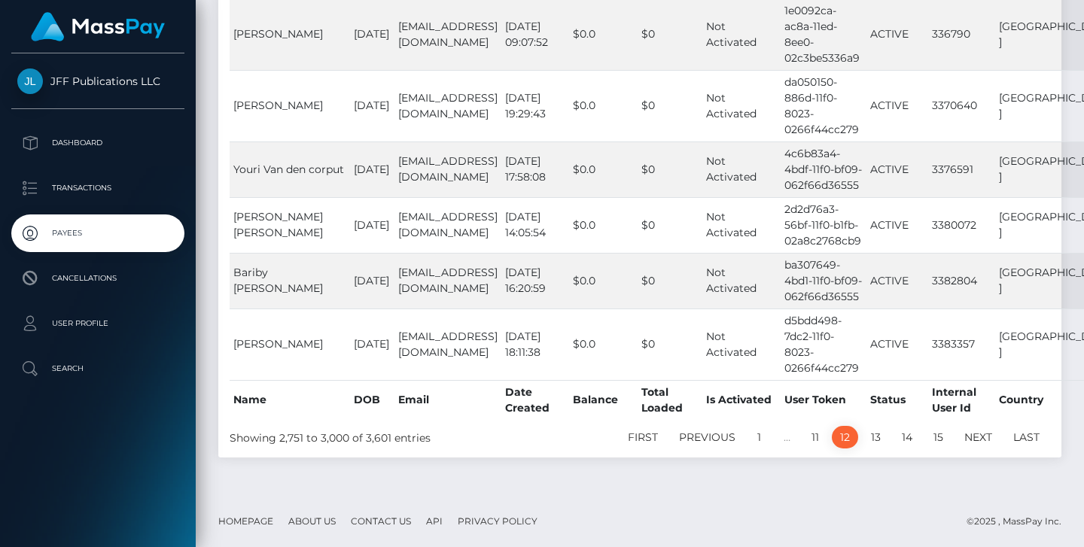
scroll to position [15542, 0]
click at [882, 440] on link "13" at bounding box center [876, 437] width 26 height 23
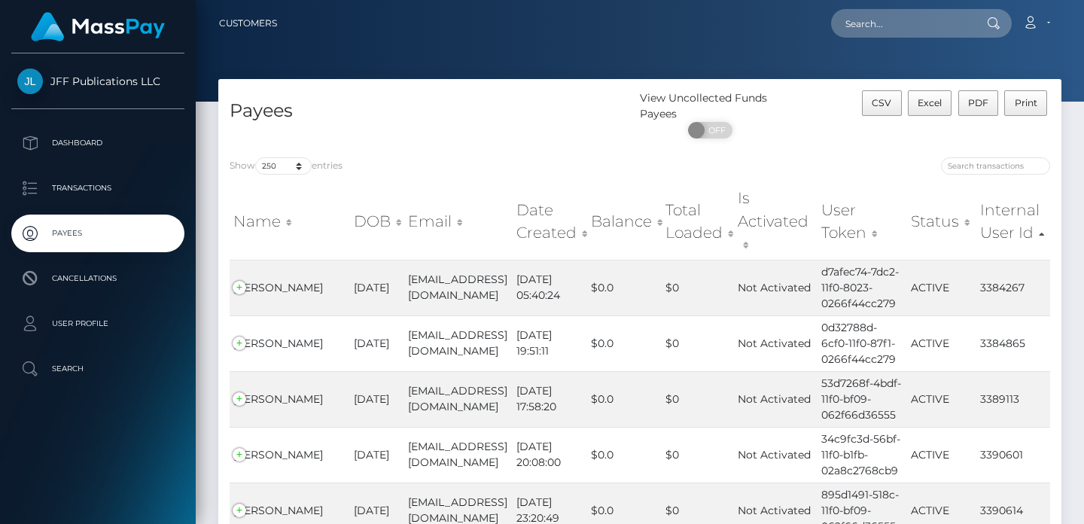
scroll to position [0, 0]
click at [984, 169] on input "search" at bounding box center [995, 165] width 109 height 17
type input "291916"
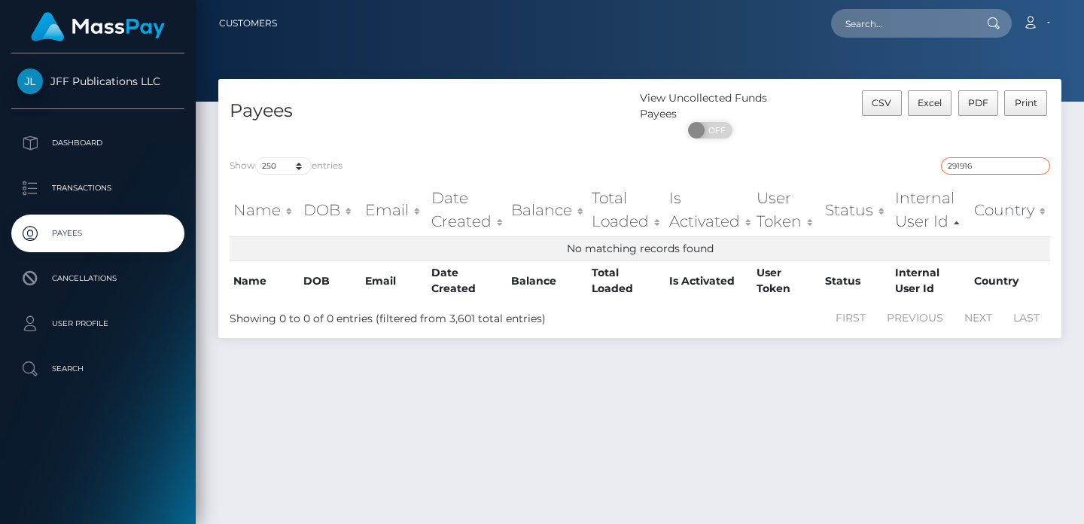
click at [956, 160] on input "291916" at bounding box center [995, 165] width 109 height 17
